Goal: Book appointment/travel/reservation

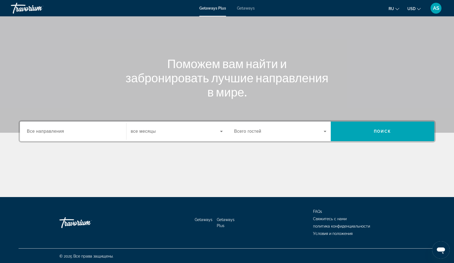
scroll to position [32, 0]
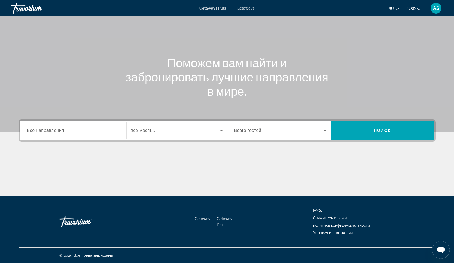
click at [91, 132] on input "Destination Все направления" at bounding box center [73, 130] width 92 height 7
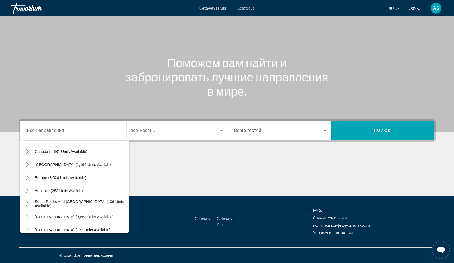
scroll to position [44, 0]
click at [59, 135] on div "Search widget" at bounding box center [73, 131] width 92 height 16
click at [46, 131] on input "Destination Все направления" at bounding box center [73, 130] width 92 height 7
click at [77, 178] on span "Europe (3,524 units available)" at bounding box center [60, 177] width 51 height 4
type input "**********"
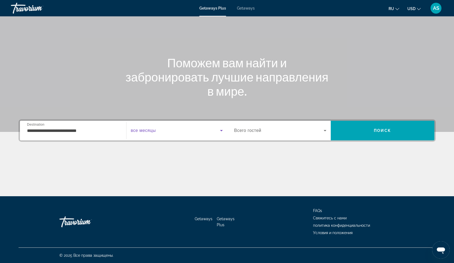
click at [220, 130] on icon "Search widget" at bounding box center [221, 130] width 7 height 7
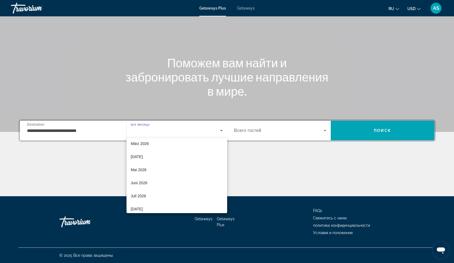
scroll to position [80, 0]
click at [143, 158] on span "April 2026" at bounding box center [137, 158] width 12 height 7
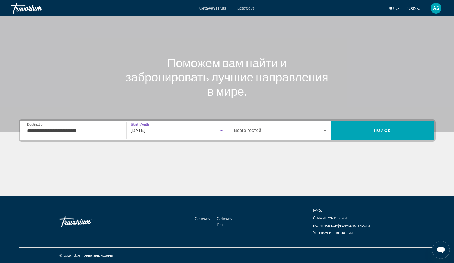
click at [323, 130] on icon "Search widget" at bounding box center [324, 130] width 7 height 7
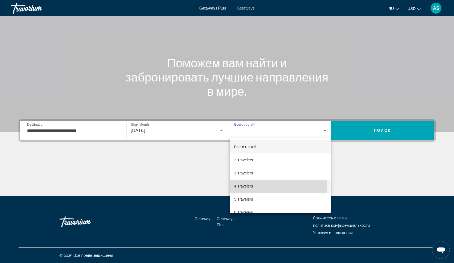
click at [253, 187] on mat-option "4 Travelers" at bounding box center [280, 186] width 101 height 13
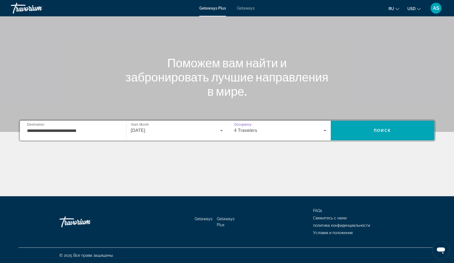
click at [219, 131] on icon "Search widget" at bounding box center [221, 130] width 7 height 7
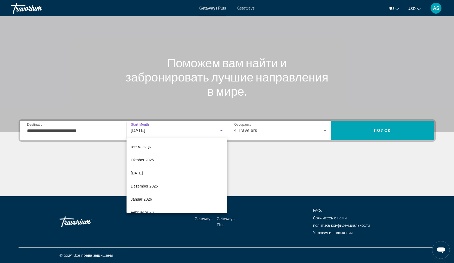
scroll to position [32, 0]
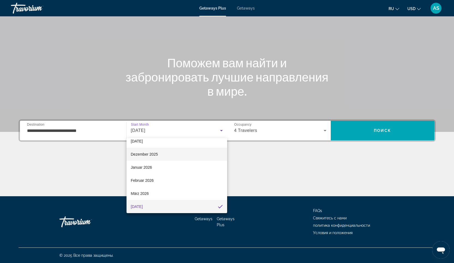
click at [159, 155] on mat-option "Dezember 2025" at bounding box center [176, 154] width 101 height 13
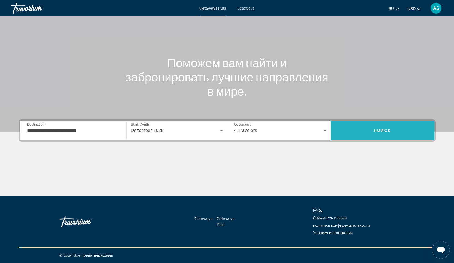
click at [393, 129] on span "Search" at bounding box center [382, 130] width 104 height 13
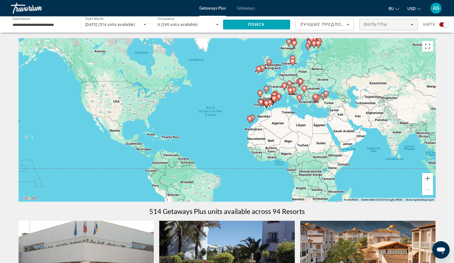
click at [412, 25] on icon "Filters" at bounding box center [411, 24] width 3 height 1
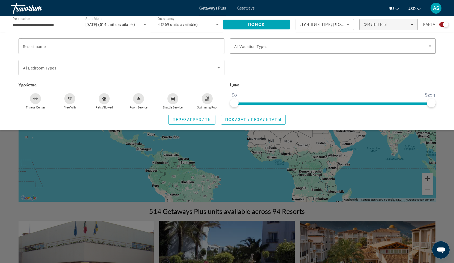
click at [333, 84] on p "Цена" at bounding box center [333, 85] width 206 height 8
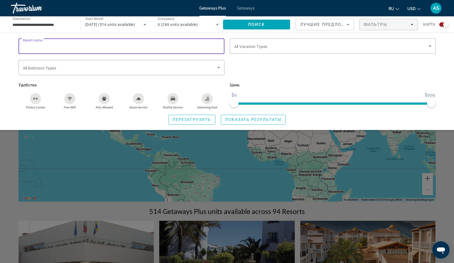
click at [89, 46] on input "Resort name" at bounding box center [121, 46] width 197 height 7
type input "*****"
click at [429, 45] on icon "Search widget" at bounding box center [429, 45] width 3 height 1
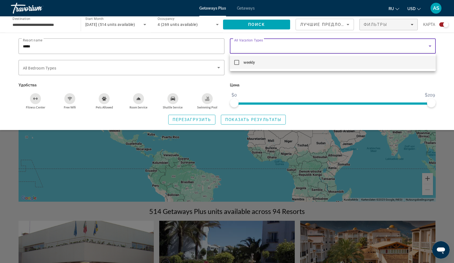
click at [402, 82] on div at bounding box center [227, 131] width 454 height 263
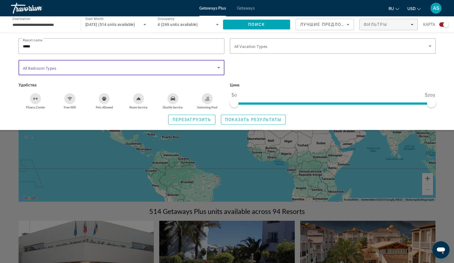
click at [221, 68] on icon "Search widget" at bounding box center [218, 67] width 7 height 7
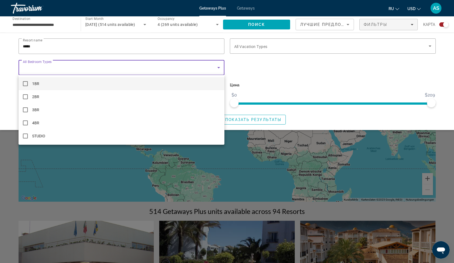
click at [264, 72] on div at bounding box center [227, 131] width 454 height 263
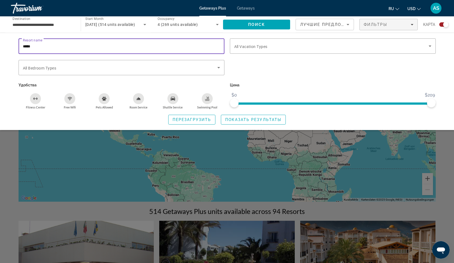
drag, startPoint x: 102, startPoint y: 45, endPoint x: 4, endPoint y: 44, distance: 97.8
click at [4, 44] on div "Resort name ***** Vacation Types All Vacation Types Bedroom Types All Bedroom T…" at bounding box center [227, 81] width 454 height 97
click at [266, 24] on span "Search" at bounding box center [256, 24] width 67 height 13
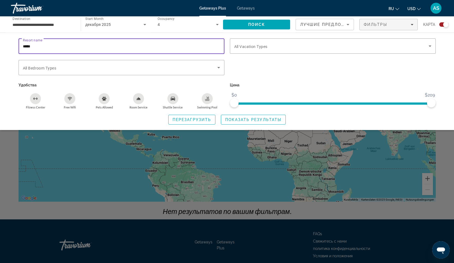
drag, startPoint x: 33, startPoint y: 47, endPoint x: 1, endPoint y: 47, distance: 31.9
click at [0, 46] on html "**********" at bounding box center [227, 131] width 454 height 263
click at [260, 23] on span "Поиск" at bounding box center [256, 24] width 17 height 4
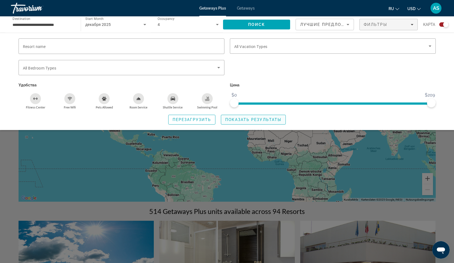
click at [251, 119] on span "Показать результаты" at bounding box center [253, 119] width 56 height 4
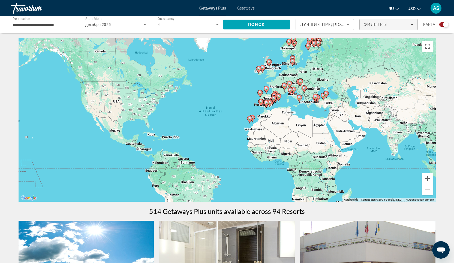
click at [411, 26] on div "Фильтры" at bounding box center [388, 24] width 50 height 4
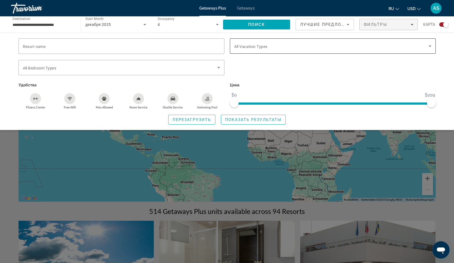
click at [428, 45] on icon "Search widget" at bounding box center [429, 46] width 7 height 7
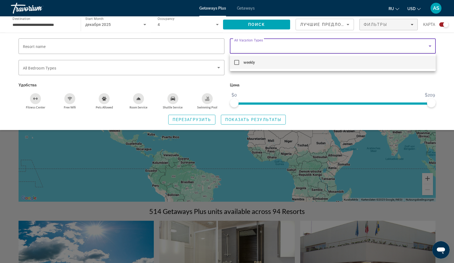
click at [359, 87] on div at bounding box center [227, 131] width 454 height 263
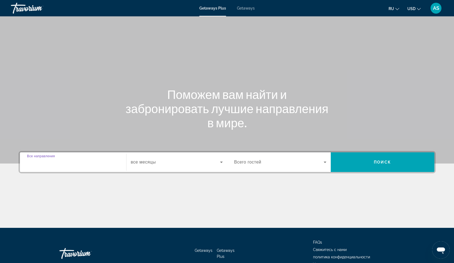
click at [92, 164] on input "Destination Все направления" at bounding box center [73, 162] width 92 height 7
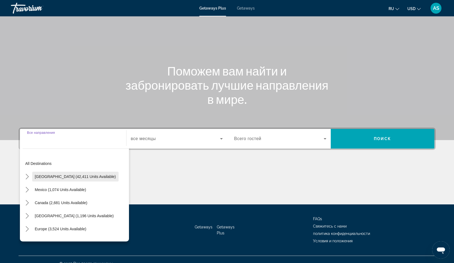
scroll to position [32, 0]
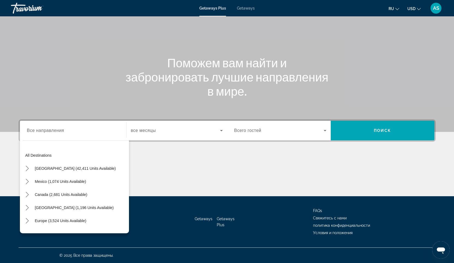
click at [42, 136] on div "Search widget" at bounding box center [73, 131] width 92 height 16
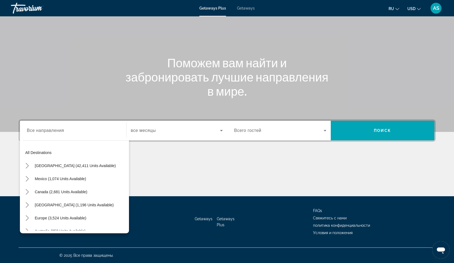
scroll to position [0, 0]
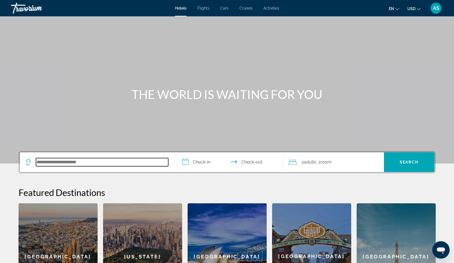
click at [63, 164] on input "Search hotel destination" at bounding box center [102, 162] width 132 height 8
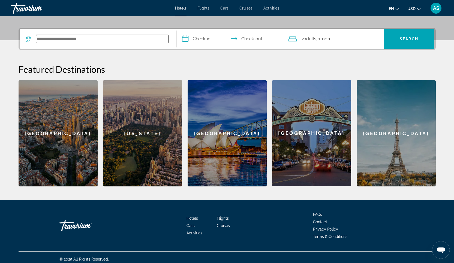
scroll to position [127, 0]
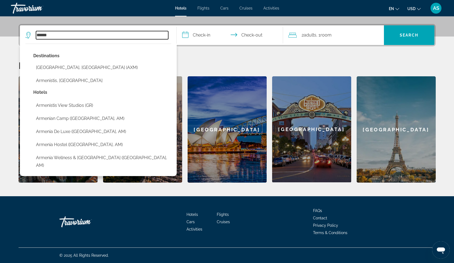
type input "******"
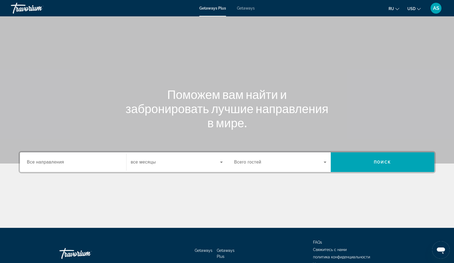
click at [80, 167] on div "Search widget" at bounding box center [73, 162] width 92 height 16
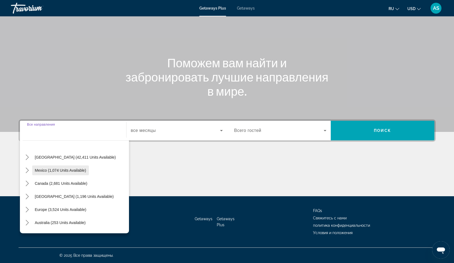
scroll to position [16, 0]
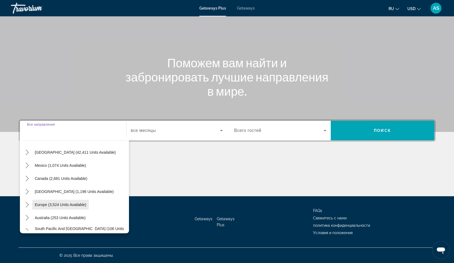
click at [70, 202] on span "Europe (3,524 units available)" at bounding box center [60, 204] width 51 height 4
type input "**********"
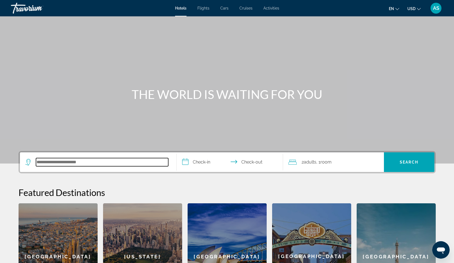
click at [63, 162] on input "Search hotel destination" at bounding box center [102, 162] width 132 height 8
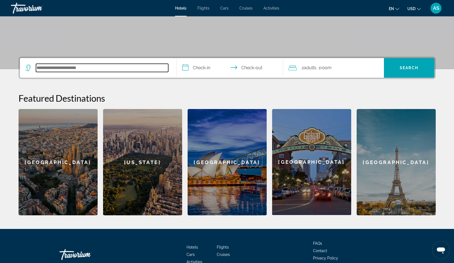
scroll to position [127, 0]
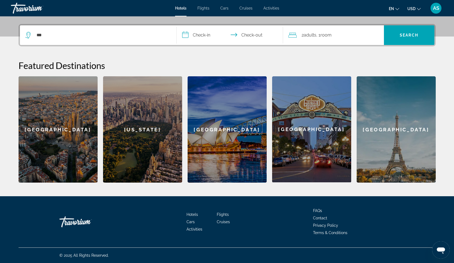
click at [399, 9] on ul "en English Español Français Italiano Português русский USD USD ($) MXN (Mex$) C…" at bounding box center [408, 8] width 40 height 9
click at [397, 9] on icon "Change language" at bounding box center [397, 9] width 4 height 4
click at [386, 57] on button "русский" at bounding box center [382, 57] width 24 height 7
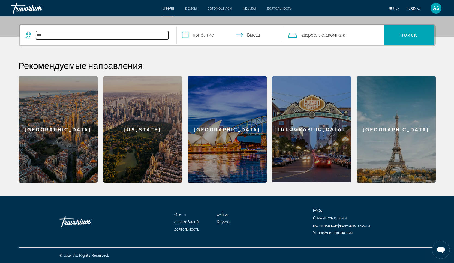
click at [47, 35] on input "***" at bounding box center [102, 35] width 132 height 8
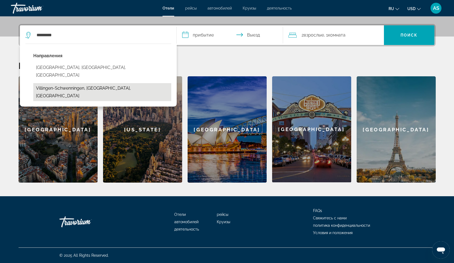
click at [81, 83] on button "Villingen-Schwenningen, Central Black Forest, Germany" at bounding box center [102, 92] width 138 height 18
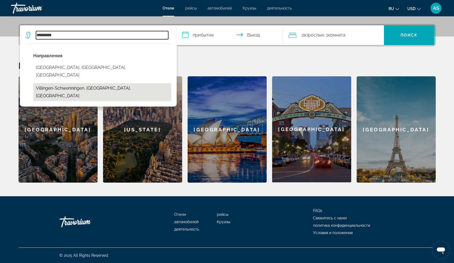
type input "**********"
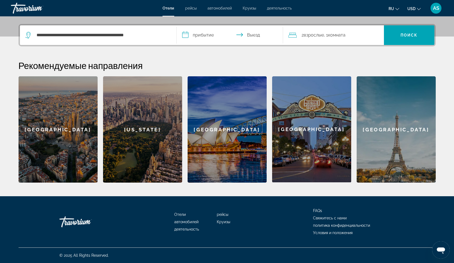
click at [200, 35] on input "**********" at bounding box center [231, 35] width 108 height 21
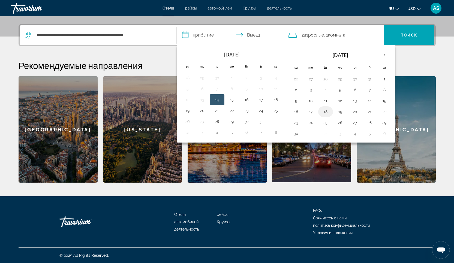
click at [327, 111] on button "18" at bounding box center [325, 112] width 9 height 8
click at [340, 112] on button "19" at bounding box center [340, 112] width 9 height 8
type input "**********"
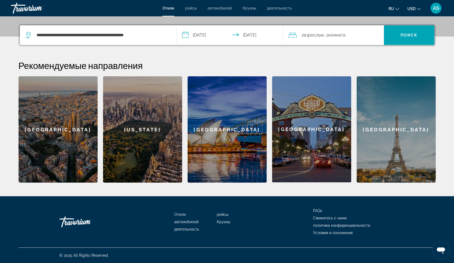
click at [335, 36] on span "Комната" at bounding box center [336, 34] width 17 height 5
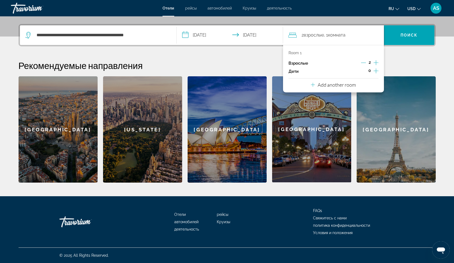
click at [377, 71] on icon "Increment children" at bounding box center [375, 71] width 5 height 7
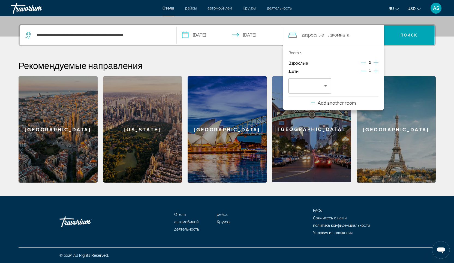
click at [377, 71] on icon "Increment children" at bounding box center [375, 71] width 5 height 7
click at [326, 86] on icon "Travelers: 2 adults, 2 children" at bounding box center [325, 85] width 3 height 1
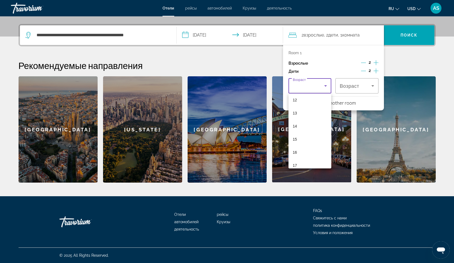
scroll to position [165, 0]
click at [307, 120] on mat-option "14" at bounding box center [309, 120] width 43 height 13
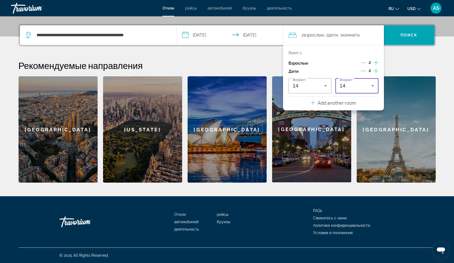
click at [373, 86] on icon "Travelers: 2 adults, 2 children" at bounding box center [372, 86] width 7 height 7
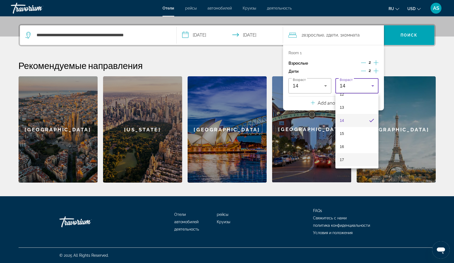
click at [350, 158] on mat-option "17" at bounding box center [356, 159] width 43 height 13
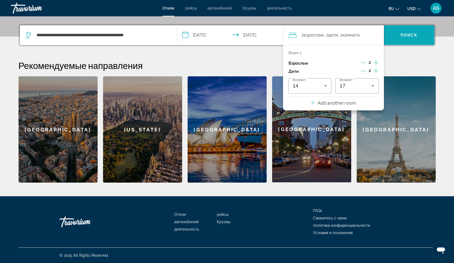
click at [407, 35] on span "Поиск" at bounding box center [408, 35] width 17 height 4
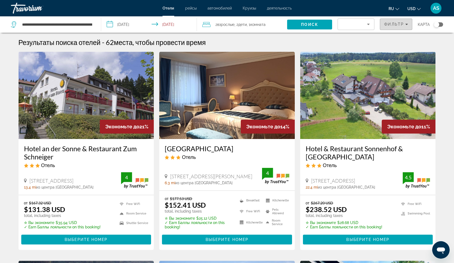
click at [403, 23] on span "Фильтр" at bounding box center [394, 24] width 20 height 4
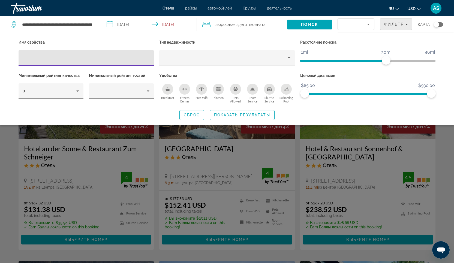
click at [407, 24] on icon "Filters" at bounding box center [406, 24] width 3 height 3
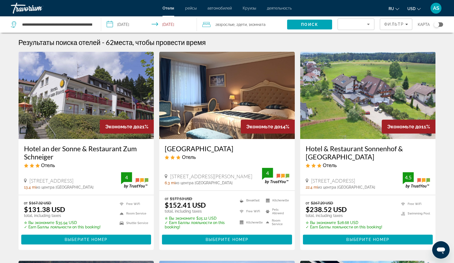
click at [368, 24] on icon "Sort by" at bounding box center [368, 24] width 3 height 1
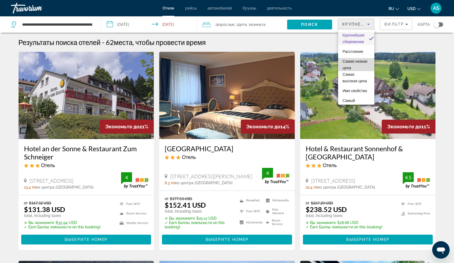
click at [357, 67] on span "Самая низкая цена" at bounding box center [354, 64] width 25 height 11
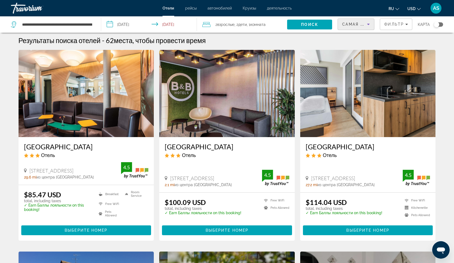
scroll to position [2, 0]
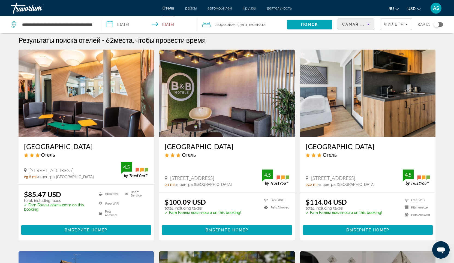
click at [419, 9] on icon "Change currency" at bounding box center [419, 9] width 4 height 4
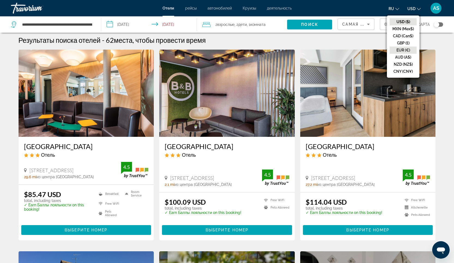
click at [405, 50] on button "EUR (€)" at bounding box center [402, 50] width 27 height 7
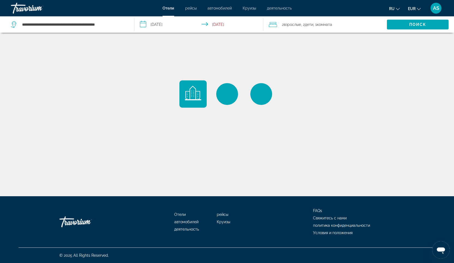
scroll to position [0, 0]
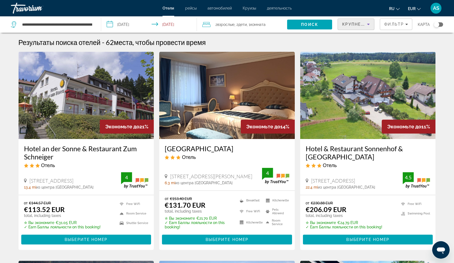
click at [368, 24] on icon "Sort by" at bounding box center [368, 24] width 3 height 1
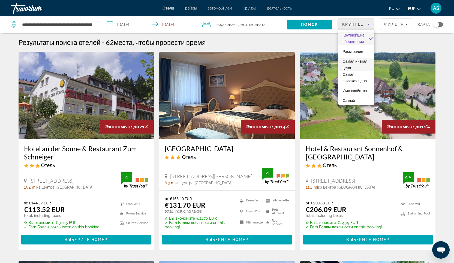
click at [354, 68] on span "Самая низкая цена" at bounding box center [354, 64] width 25 height 11
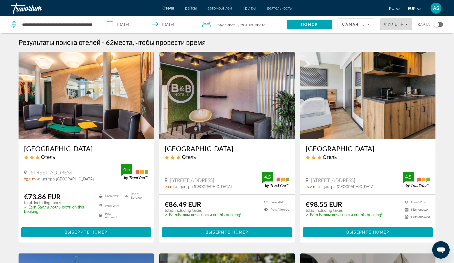
click at [403, 23] on span "Фильтр" at bounding box center [394, 24] width 20 height 4
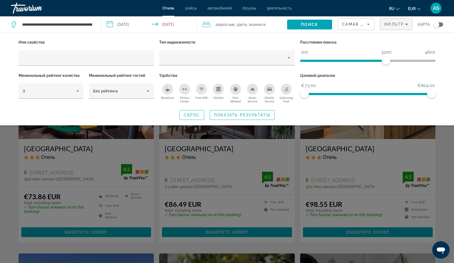
click at [262, 135] on div "Search widget" at bounding box center [227, 172] width 454 height 181
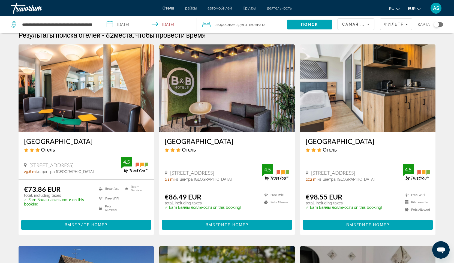
scroll to position [15, 0]
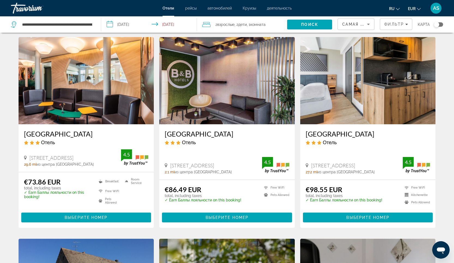
drag, startPoint x: 375, startPoint y: 165, endPoint x: 354, endPoint y: 167, distance: 21.1
click at [354, 167] on div "Gartenstrasse 41 43, Albstadt" at bounding box center [353, 165] width 97 height 6
click at [386, 153] on div "B&B Hotel Albstadt Hbf Отель Gartenstrasse 41 43, Albstadt 27.2 mi из центра Vi…" at bounding box center [367, 151] width 135 height 55
drag, startPoint x: 305, startPoint y: 173, endPoint x: 311, endPoint y: 172, distance: 6.3
click at [311, 172] on div "B&B Hotel Albstadt Hbf Отель Gartenstrasse 41 43, Albstadt 27.2 mi из центра Vi…" at bounding box center [367, 151] width 135 height 55
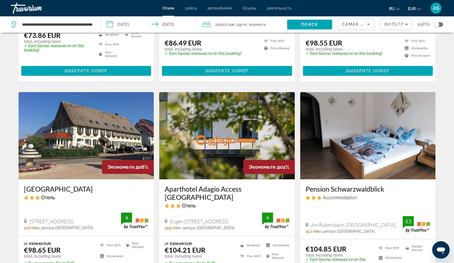
scroll to position [162, 0]
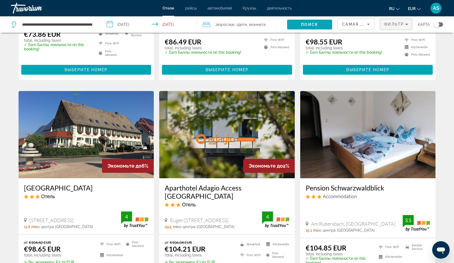
click at [406, 24] on icon "Filters" at bounding box center [406, 24] width 3 height 1
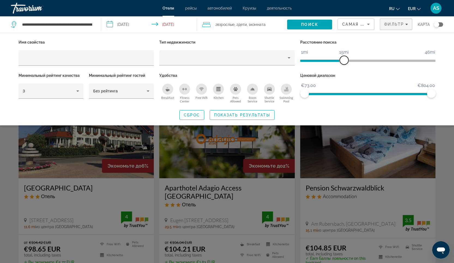
drag, startPoint x: 386, startPoint y: 61, endPoint x: 344, endPoint y: 63, distance: 41.5
click at [344, 63] on span "ngx-slider" at bounding box center [343, 60] width 9 height 9
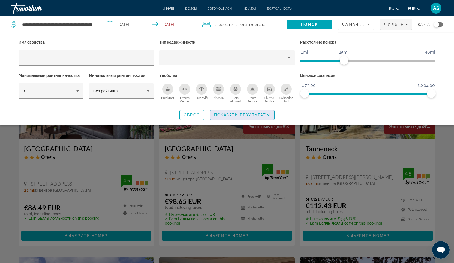
click at [256, 114] on span "Показать результаты" at bounding box center [242, 115] width 56 height 4
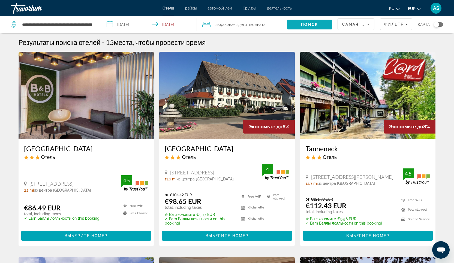
click at [308, 24] on span "Поиск" at bounding box center [309, 24] width 17 height 4
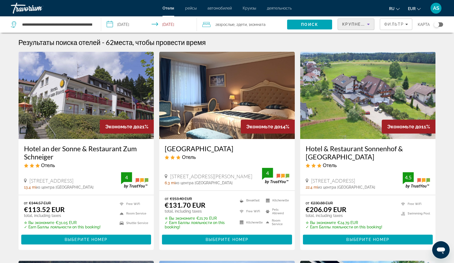
click at [368, 24] on icon "Sort by" at bounding box center [368, 24] width 3 height 1
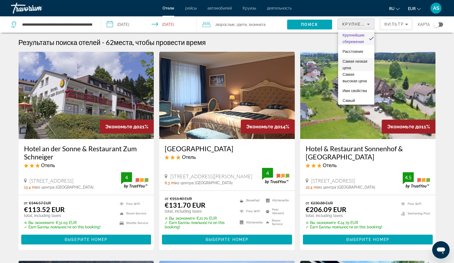
click at [355, 68] on span "Самая низкая цена" at bounding box center [354, 64] width 25 height 11
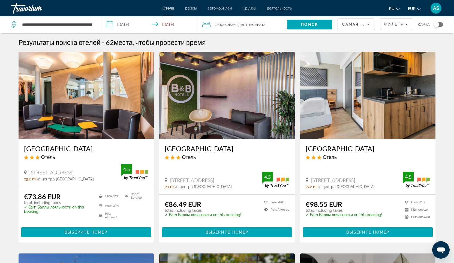
drag, startPoint x: 171, startPoint y: 175, endPoint x: 224, endPoint y: 182, distance: 53.6
click at [214, 182] on span "Oberdorfstraße 42, Villingen-Schwenningen" at bounding box center [192, 180] width 44 height 6
drag, startPoint x: 375, startPoint y: 180, endPoint x: 305, endPoint y: 181, distance: 70.6
click at [305, 181] on div "B&B Hotel Albstadt Hbf Отель Gartenstrasse 41 43, Albstadt 27.2 mi из центра Vi…" at bounding box center [367, 166] width 135 height 55
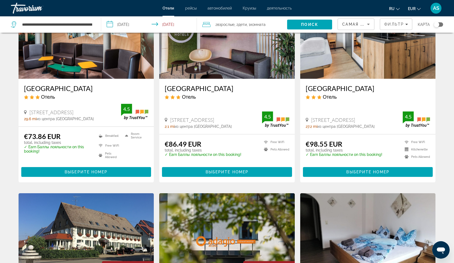
scroll to position [49, 0]
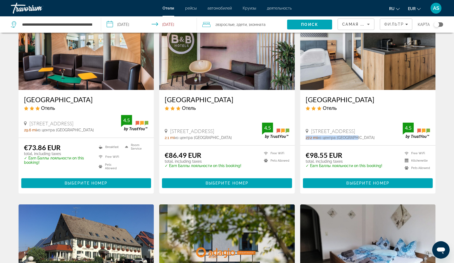
drag, startPoint x: 356, startPoint y: 137, endPoint x: 304, endPoint y: 139, distance: 52.3
click at [304, 139] on div "B&B Hotel Albstadt Hbf Отель Gartenstrasse 41 43, Albstadt 27.2 mi из центра Vi…" at bounding box center [367, 117] width 135 height 55
click at [383, 139] on div "27.2 mi из центра Villingen от отеля" at bounding box center [353, 137] width 97 height 4
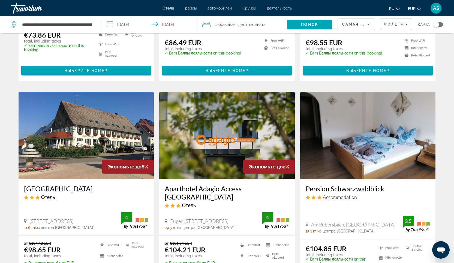
scroll to position [0, 0]
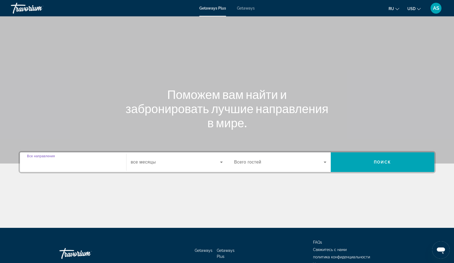
click at [80, 160] on input "Destination Все направления" at bounding box center [73, 162] width 92 height 7
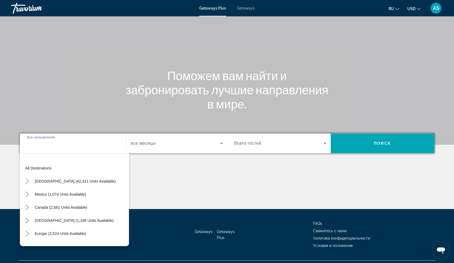
scroll to position [32, 0]
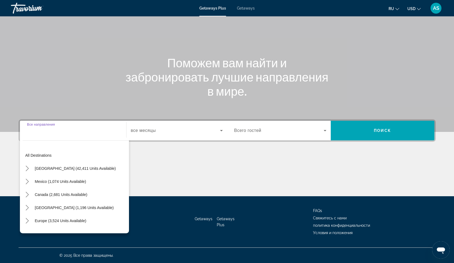
click at [50, 133] on input "Destination Все направления" at bounding box center [73, 130] width 92 height 7
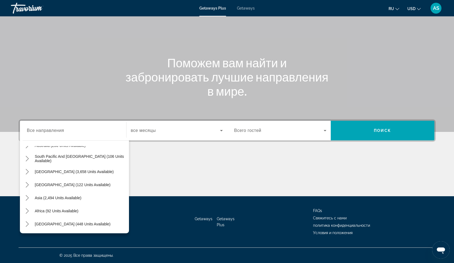
scroll to position [0, 0]
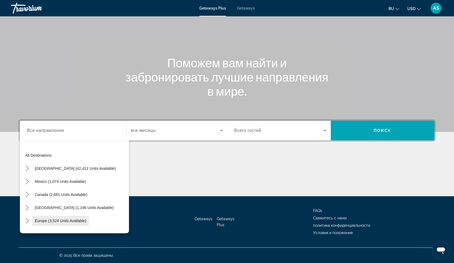
click at [78, 221] on span "Europe (3,524 units available)" at bounding box center [60, 220] width 51 height 4
type input "**********"
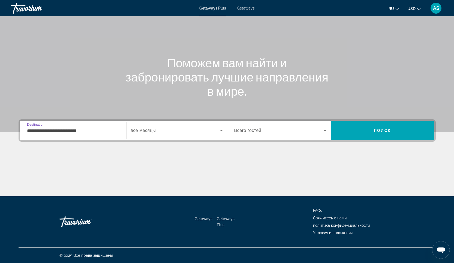
click at [220, 131] on icon "Search widget" at bounding box center [221, 130] width 7 height 7
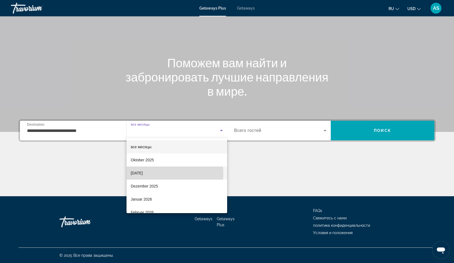
click at [143, 174] on span "November 2025" at bounding box center [137, 173] width 12 height 7
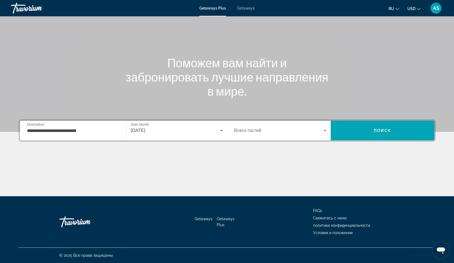
click at [325, 130] on icon "Search widget" at bounding box center [324, 130] width 7 height 7
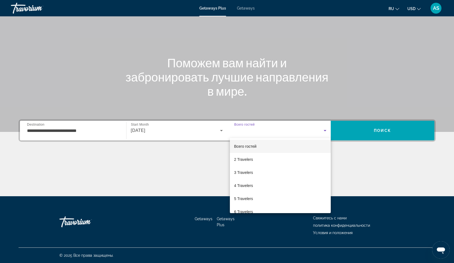
scroll to position [2, 0]
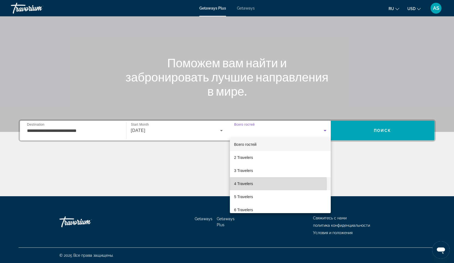
click at [247, 184] on span "4 Travelers" at bounding box center [243, 183] width 19 height 7
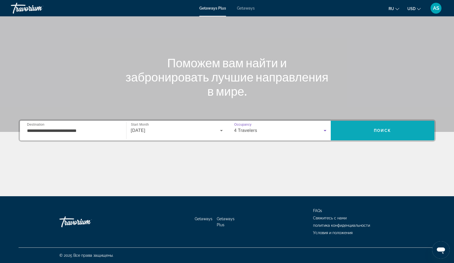
click at [385, 131] on span "Поиск" at bounding box center [381, 130] width 17 height 4
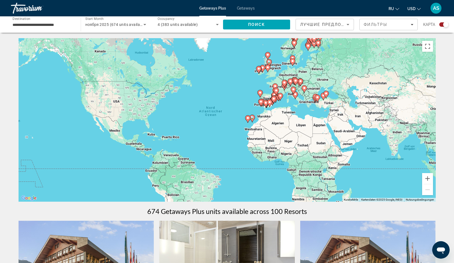
click at [347, 25] on icon "Sort by" at bounding box center [347, 24] width 7 height 7
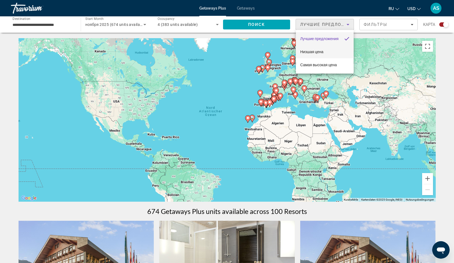
click at [321, 51] on span "Низшая цена" at bounding box center [311, 52] width 23 height 4
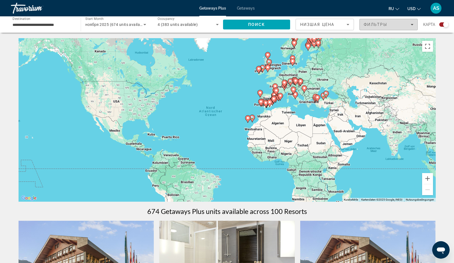
click at [410, 23] on div "Фильтры" at bounding box center [388, 24] width 50 height 4
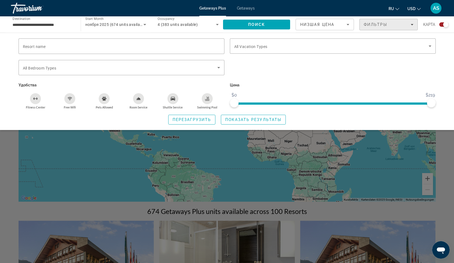
click at [412, 23] on icon "Filters" at bounding box center [411, 24] width 3 height 3
